Goal: Task Accomplishment & Management: Complete application form

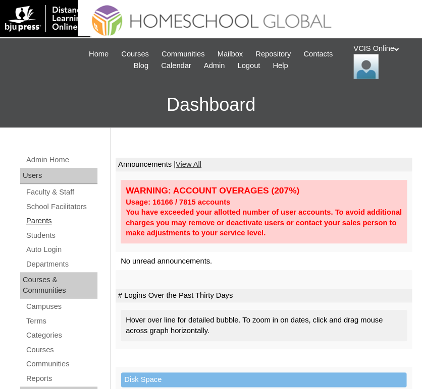
click at [55, 219] on link "Parents" at bounding box center [61, 221] width 72 height 13
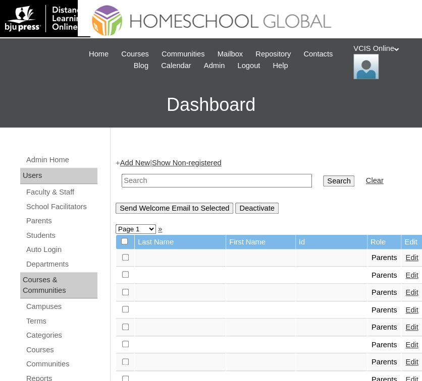
click at [137, 160] on link "Add New" at bounding box center [135, 163] width 30 height 8
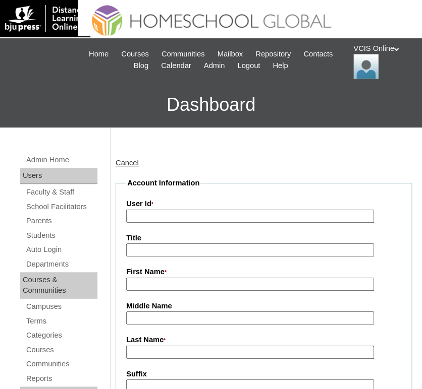
click at [171, 215] on input "User Id *" at bounding box center [250, 217] width 248 height 14
paste input "VCIS018-5B-PA2025"
type input "VCIS018-5B-PA2025"
click at [160, 285] on input "First Name *" at bounding box center [250, 285] width 248 height 14
paste input "Liezl Pecson"
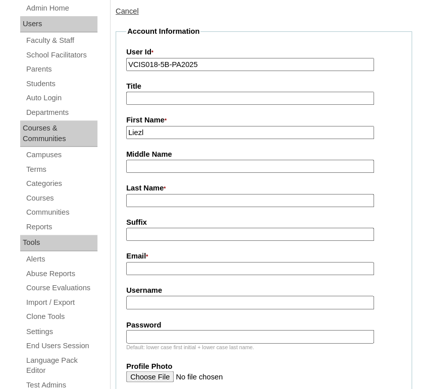
scroll to position [161, 0]
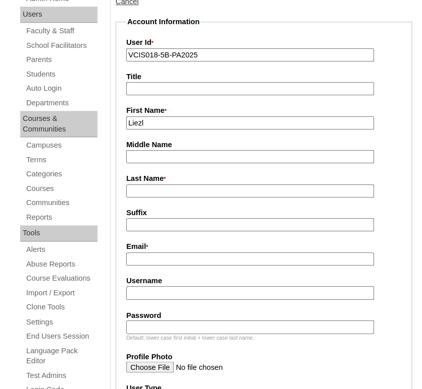
type input "Liezl"
click at [154, 192] on input "Last Name *" at bounding box center [250, 192] width 248 height 14
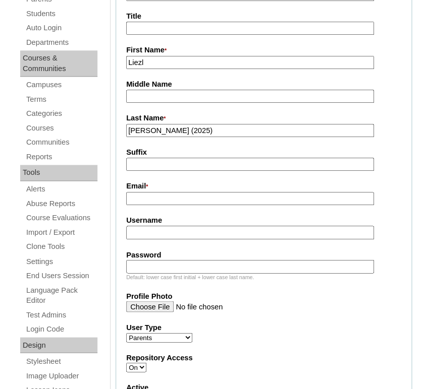
type input "Pecson (2025)"
click at [159, 195] on input "Email *" at bounding box center [250, 199] width 248 height 14
paste input "lpecson@arkin.co"
type input "lpecson@arkin.co"
click at [187, 228] on input "Username" at bounding box center [250, 233] width 248 height 14
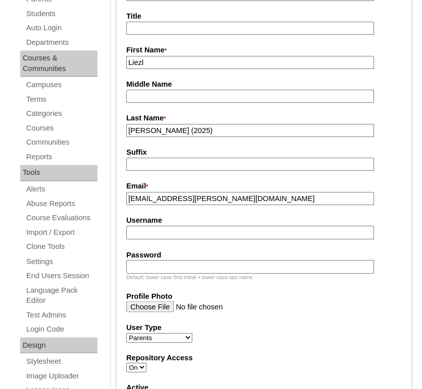
paste input "lpecson2025"
type input "lpecson2025"
click at [163, 261] on input "Password" at bounding box center [250, 267] width 248 height 14
paste input "axdXju"
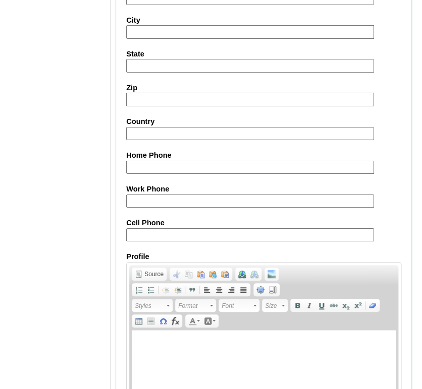
scroll to position [896, 0]
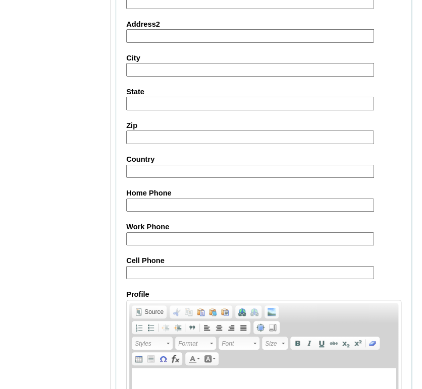
type input "axdXju"
click at [195, 269] on input "Cell Phone" at bounding box center [250, 273] width 248 height 14
paste input "63-09705367777, 63-9175128888"
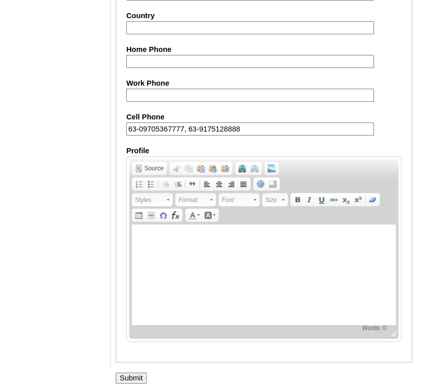
type input "63-09705367777, 63-9175128888"
click at [124, 378] on input "Submit" at bounding box center [131, 378] width 31 height 11
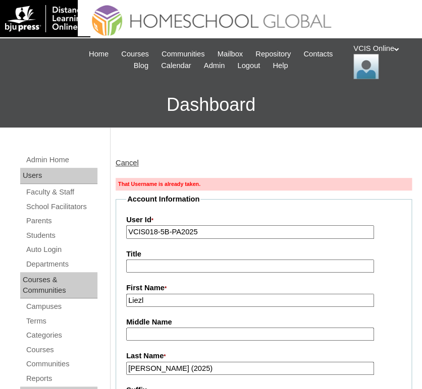
click at [125, 164] on link "Cancel" at bounding box center [127, 163] width 23 height 8
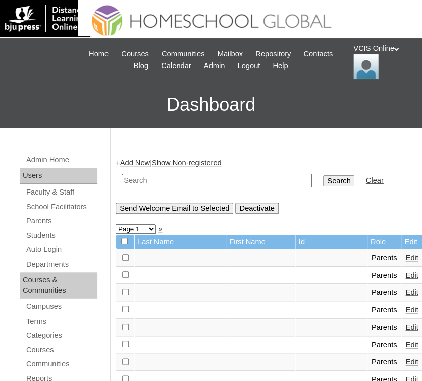
click at [153, 179] on input "text" at bounding box center [217, 181] width 190 height 14
paste input "VCIS022-8B-PA2025"
type input "VCIS022-8B-PA2025"
click at [318, 188] on td "Search" at bounding box center [338, 181] width 41 height 24
click at [323, 179] on input "Search" at bounding box center [338, 181] width 31 height 11
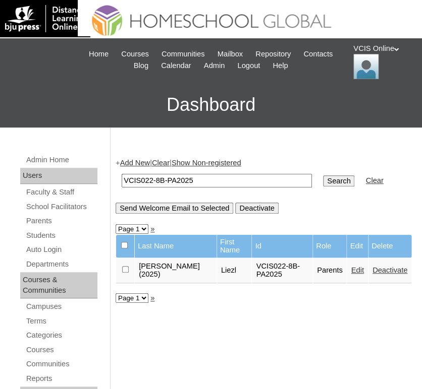
click at [351, 271] on link "Edit" at bounding box center [357, 270] width 13 height 8
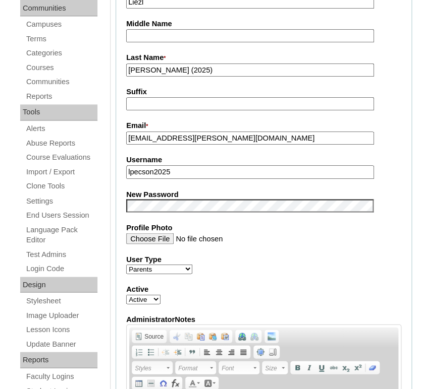
scroll to position [297, 0]
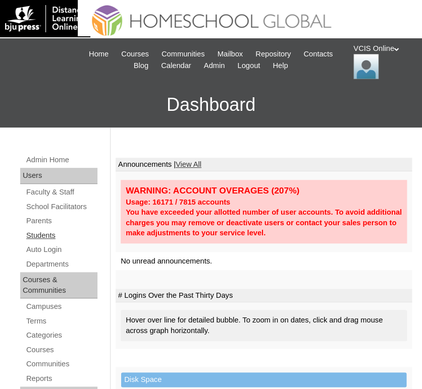
click at [40, 235] on link "Students" at bounding box center [61, 236] width 72 height 13
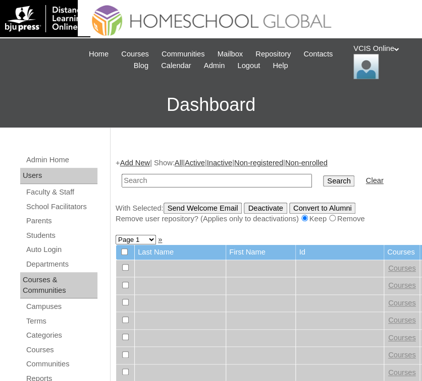
click at [144, 165] on link "Add New" at bounding box center [135, 163] width 30 height 8
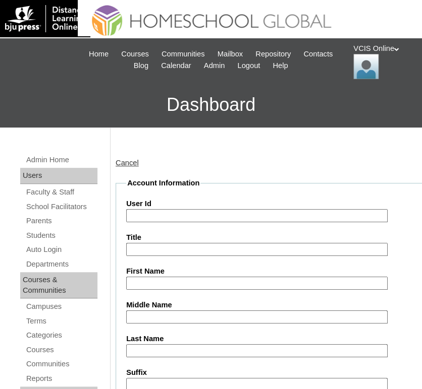
click at [179, 213] on input "User Id" at bounding box center [256, 216] width 261 height 14
paste input "VCIS018-5B-SA2025"
type input "VCIS018-5B-SA2025"
click at [171, 243] on input "Title" at bounding box center [256, 250] width 261 height 14
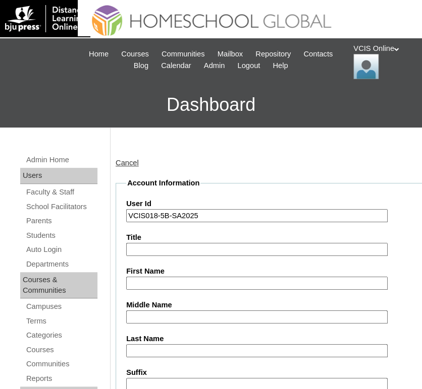
click at [165, 281] on input "First Name" at bounding box center [256, 284] width 261 height 14
paste input "Lara Aryn"
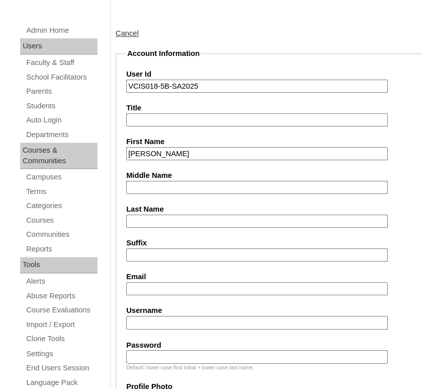
scroll to position [132, 0]
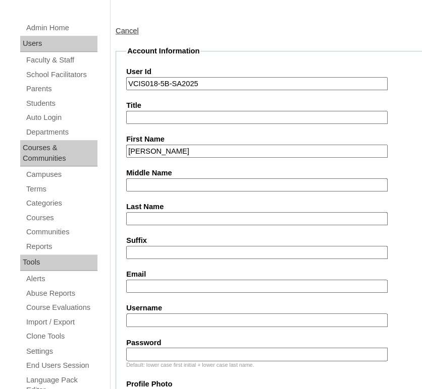
type input "Lara Aryn"
click at [161, 180] on input "Middle Name" at bounding box center [256, 186] width 261 height 14
paste input "Pecson"
type input "Pecson"
click at [169, 216] on input "Last Name" at bounding box center [256, 219] width 261 height 14
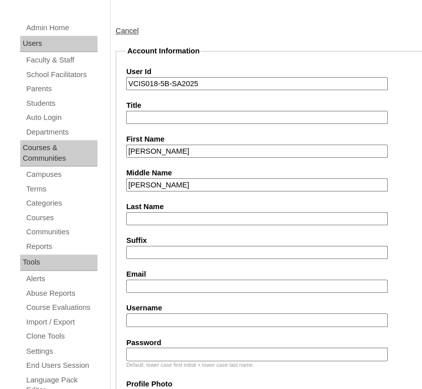
paste input "Santos"
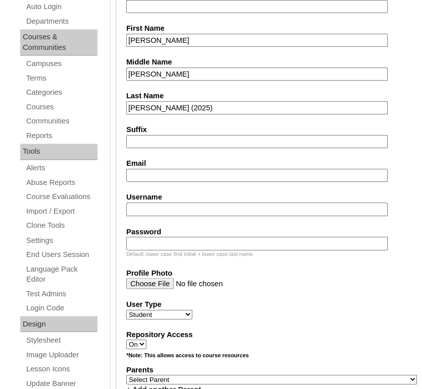
scroll to position [250, 0]
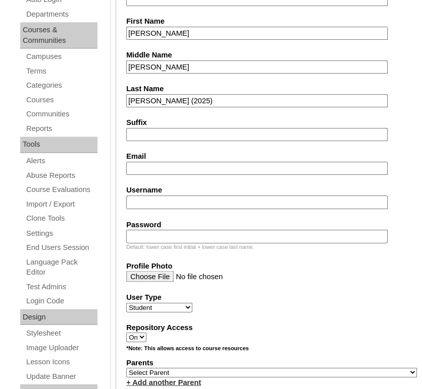
type input "Santos (2025)"
click at [176, 162] on input "Email" at bounding box center [256, 169] width 261 height 14
paste input "lasantos.student@vcis.edu.ph"
type input "lasantos.student@vcis.edu.ph"
click at [183, 198] on input "Username" at bounding box center [256, 203] width 261 height 14
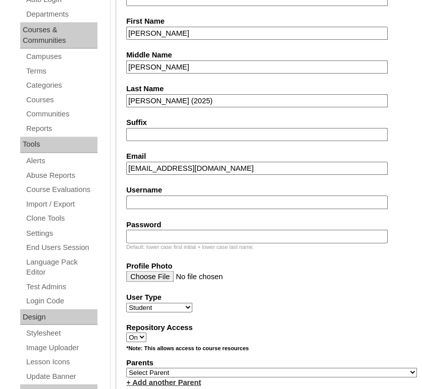
paste input "lara.santos2025"
type input "lara.santos2025"
click at [170, 243] on div "Default: lower case first initial + lower case last name." at bounding box center [271, 247] width 291 height 8
click at [164, 230] on input "Password" at bounding box center [256, 237] width 261 height 14
paste input "JRbqGK"
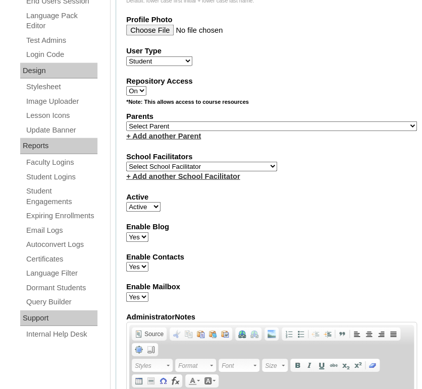
scroll to position [499, 0]
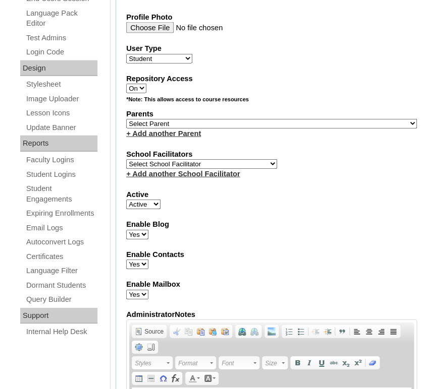
type input "JRbqGK"
click at [167, 119] on select "Select Parent , , , , , , , , , , , , , , , , , , , , , , , , , , , , , , , , ,…" at bounding box center [271, 124] width 291 height 10
select select "43220"
click at [126, 119] on select "Select Parent , , , , , , , , , , , , , , , , , , , , , , , , , , , , , , , , ,…" at bounding box center [271, 124] width 291 height 10
click at [203, 162] on select "Select School Facilitator Norman Añain Ruffa Abadijas Mary Abella Gloryfe Abion…" at bounding box center [201, 164] width 151 height 10
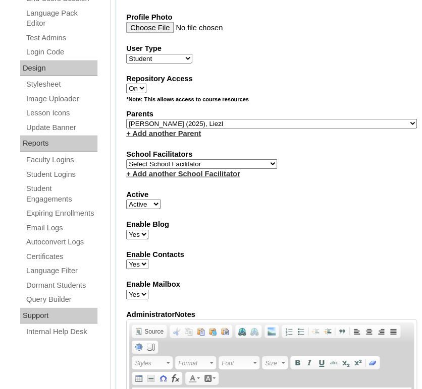
click at [126, 159] on select "Select School Facilitator Norman Añain Ruffa Abadijas Mary Abella Gloryfe Abion…" at bounding box center [201, 164] width 151 height 10
click at [182, 159] on select "Select School Facilitator Norman Añain Ruffa Abadijas Mary Abella Gloryfe Abion…" at bounding box center [201, 164] width 151 height 10
select select "42228"
click at [126, 159] on select "Select School Facilitator Norman Añain Ruffa Abadijas Mary Abella Gloryfe Abion…" at bounding box center [201, 164] width 151 height 10
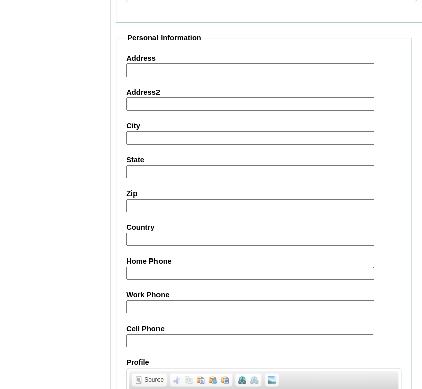
scroll to position [1010, 0]
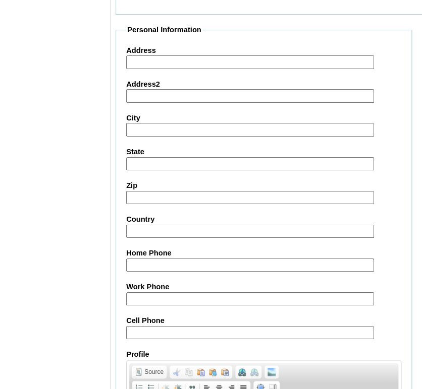
click at [177, 331] on input "Cell Phone" at bounding box center [250, 333] width 248 height 14
paste input "63-09705367777, 63-9175128888"
type input "63-09705367777, 63-9175128888"
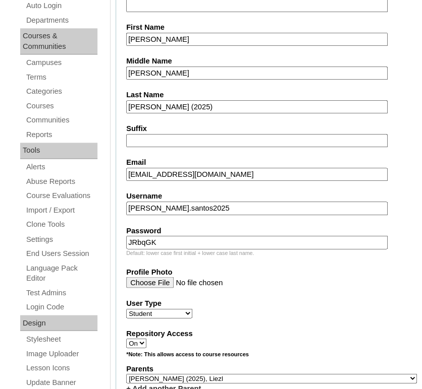
scroll to position [244, 0]
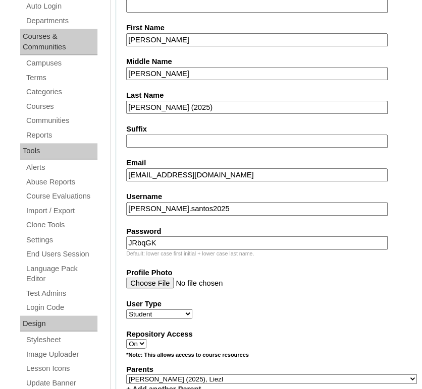
click at [381, 286] on div "Profile Photo" at bounding box center [271, 278] width 291 height 22
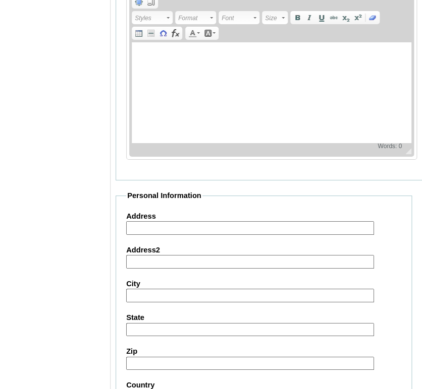
scroll to position [1214, 0]
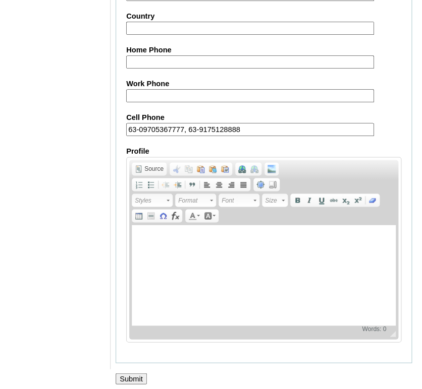
click at [140, 374] on input "Submit" at bounding box center [131, 378] width 31 height 11
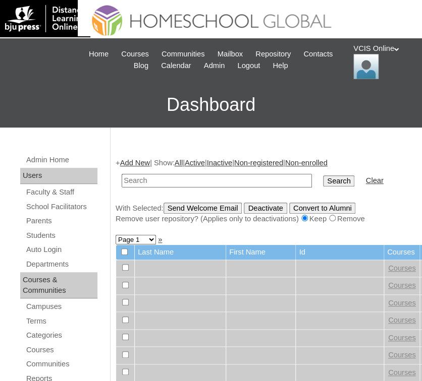
click at [163, 182] on input "text" at bounding box center [217, 181] width 190 height 14
type input "VCIS018-5B-SA2025"
click at [323, 185] on input "Search" at bounding box center [338, 181] width 31 height 11
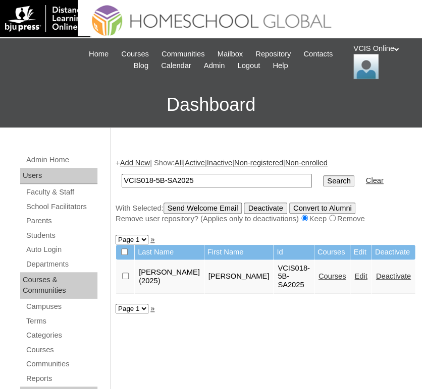
click at [354, 280] on link "Edit" at bounding box center [360, 276] width 13 height 8
click at [318, 280] on link "Courses" at bounding box center [332, 276] width 28 height 8
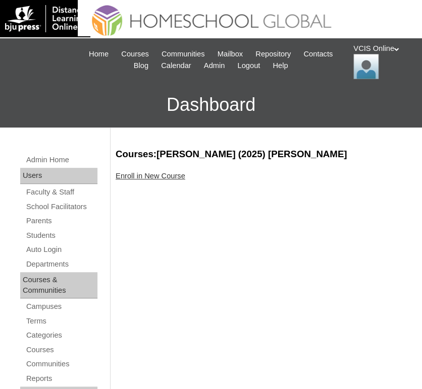
click at [147, 174] on link "Enroll in New Course" at bounding box center [151, 176] width 70 height 8
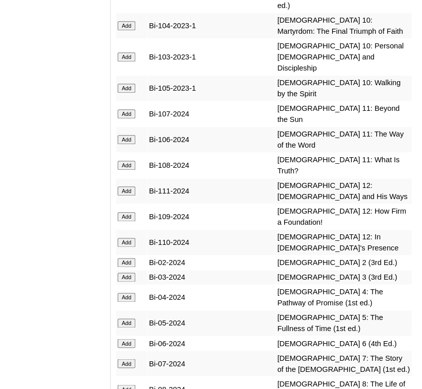
scroll to position [3006, 0]
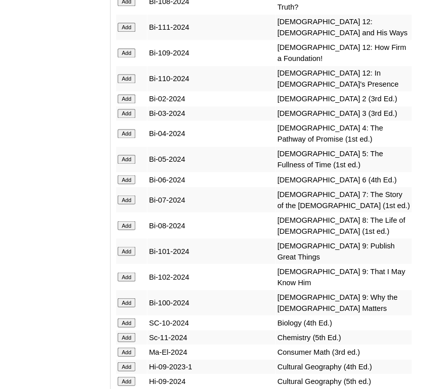
scroll to position [3303, 0]
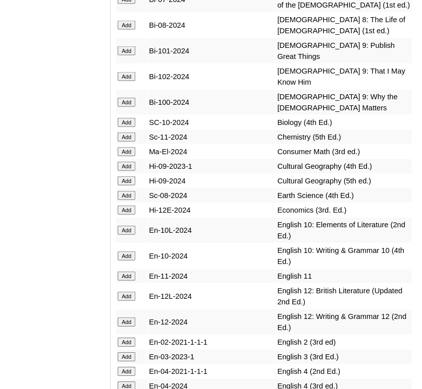
scroll to position [3357, 0]
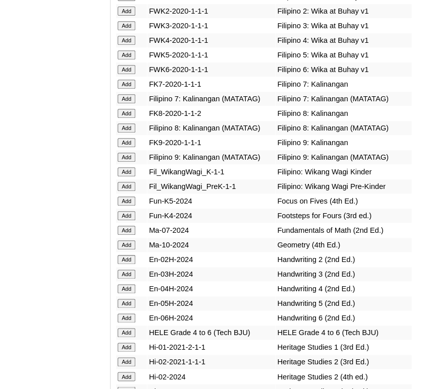
scroll to position [3894, 0]
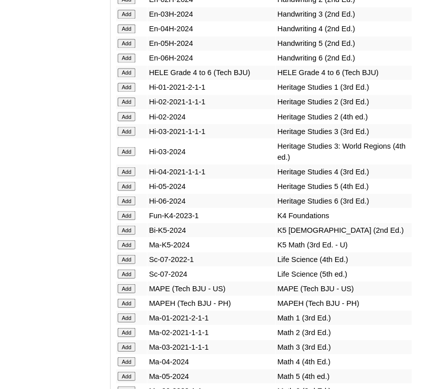
scroll to position [4154, 0]
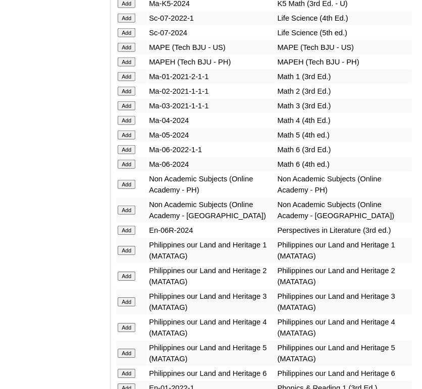
scroll to position [4395, 0]
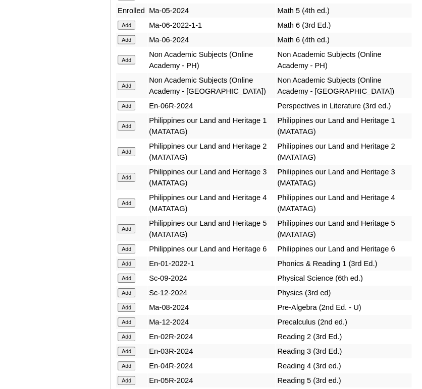
scroll to position [4573, 0]
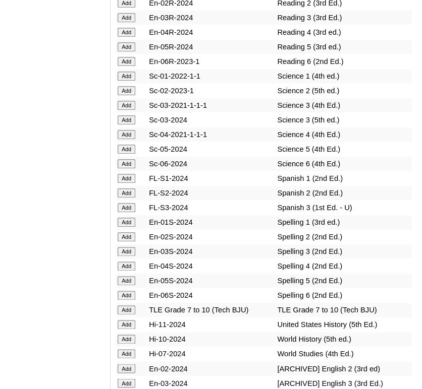
scroll to position [4854, 0]
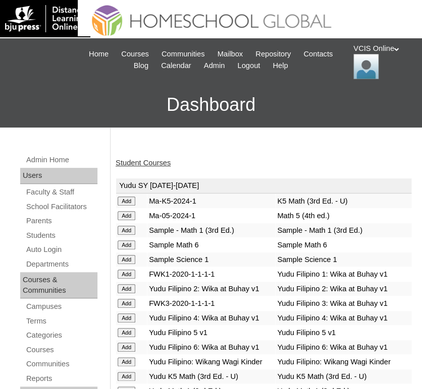
click at [157, 161] on link "Student Courses" at bounding box center [143, 163] width 55 height 8
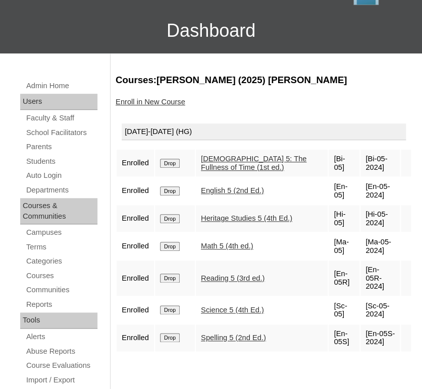
scroll to position [76, 0]
